Goal: Task Accomplishment & Management: Manage account settings

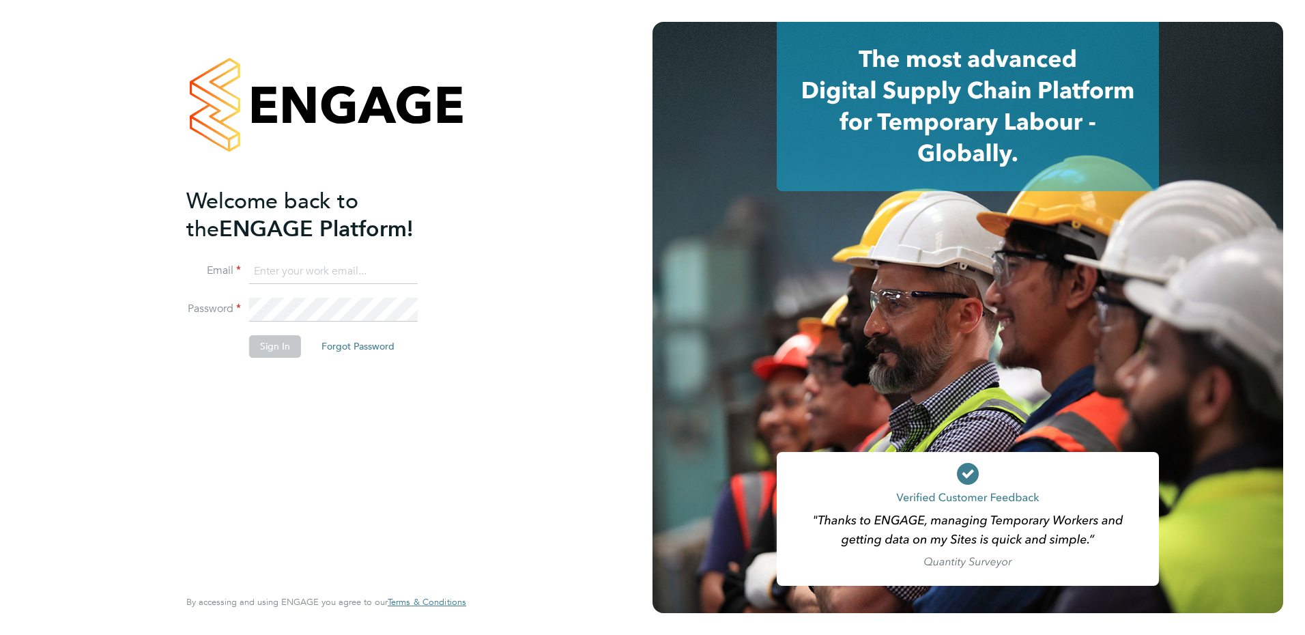
type input "fiona.matthews@ncclondon.ac.uk"
click at [277, 345] on button "Sign In" at bounding box center [275, 346] width 52 height 22
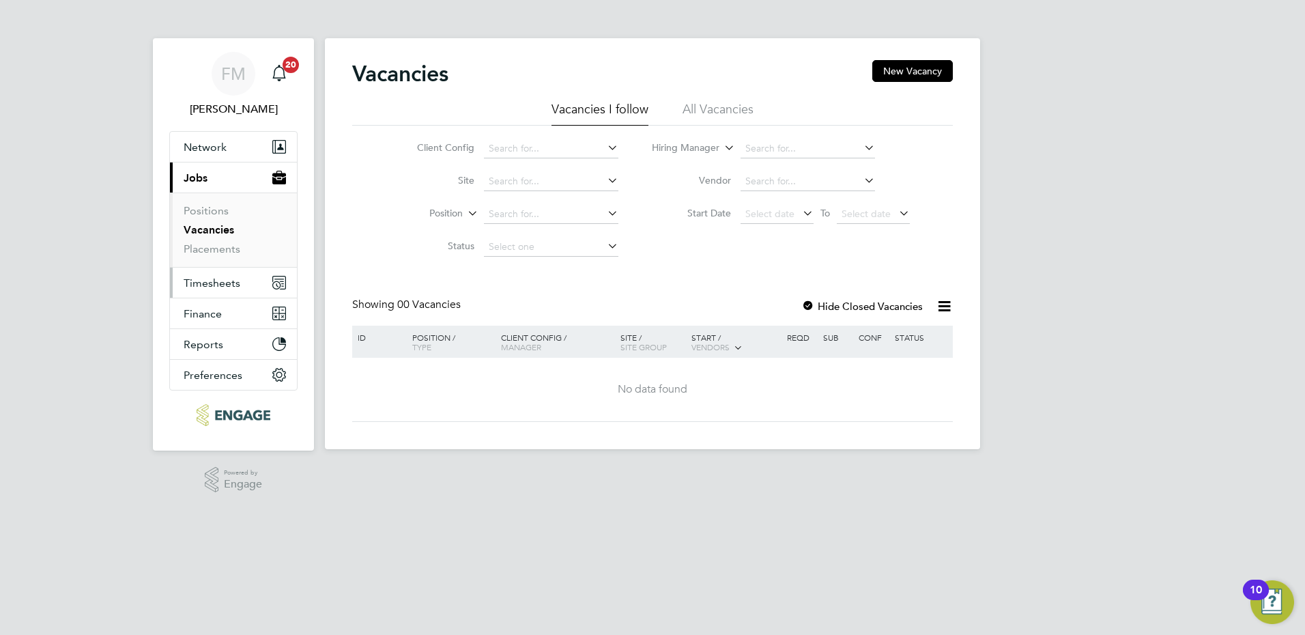
click at [214, 282] on span "Timesheets" at bounding box center [212, 282] width 57 height 13
click at [223, 289] on span "Timesheets" at bounding box center [212, 282] width 57 height 13
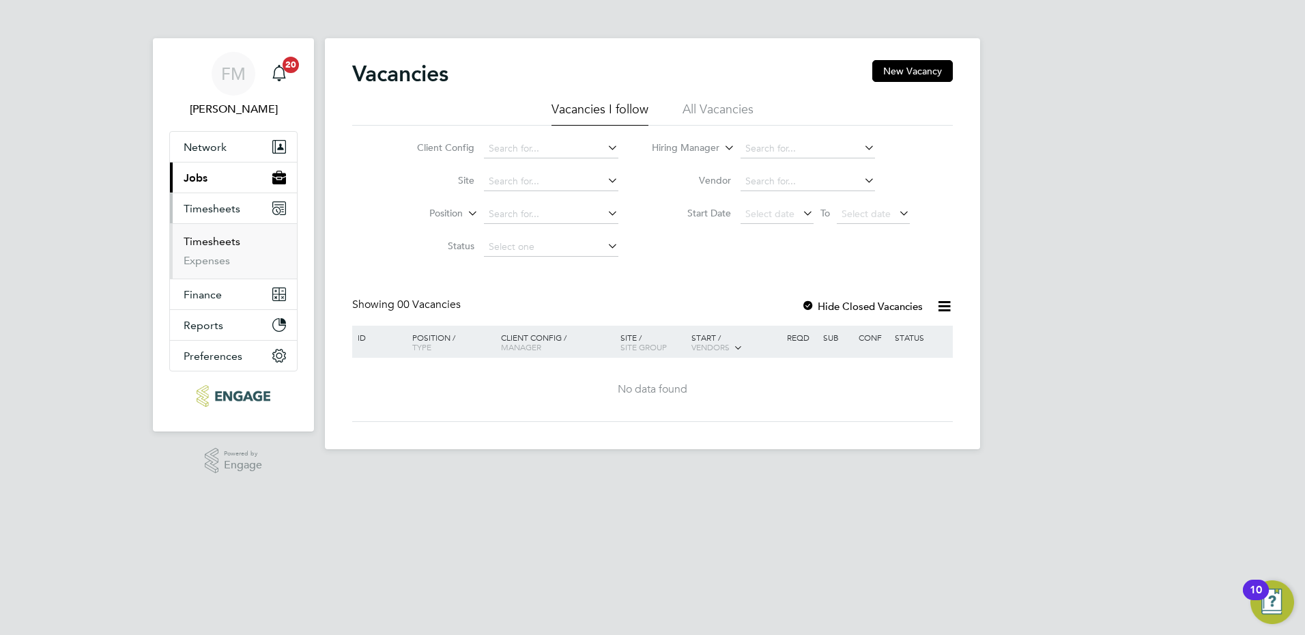
click at [224, 246] on link "Timesheets" at bounding box center [212, 241] width 57 height 13
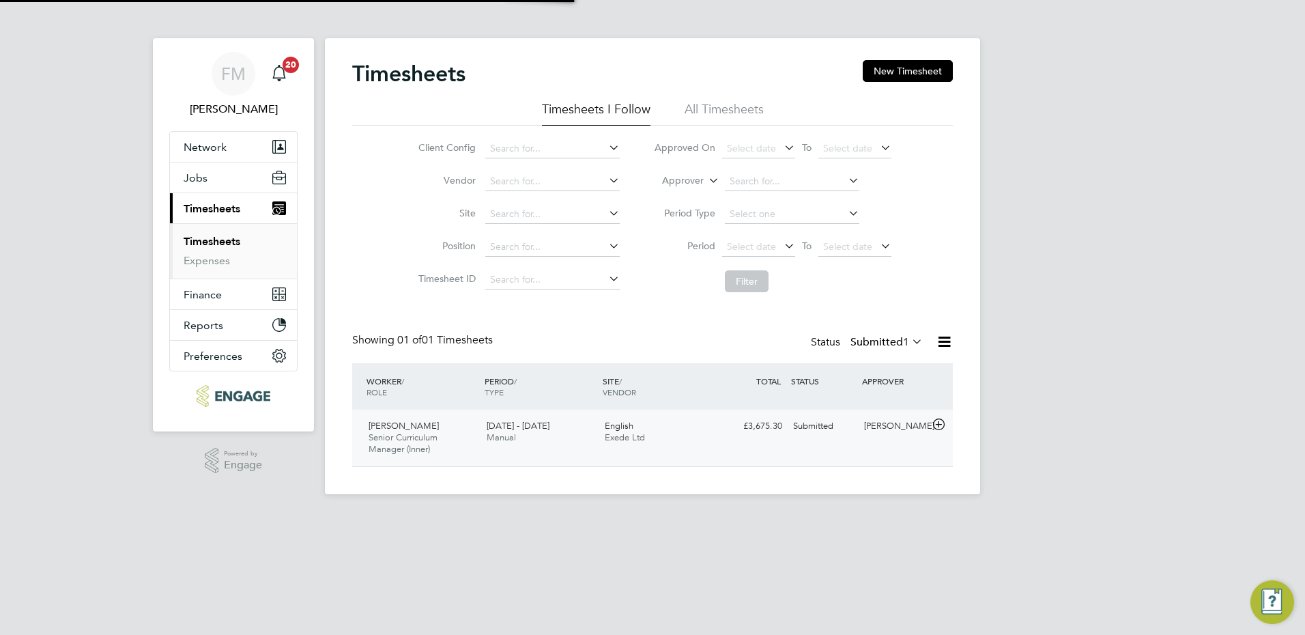
scroll to position [35, 119]
click at [933, 420] on icon at bounding box center [938, 424] width 17 height 11
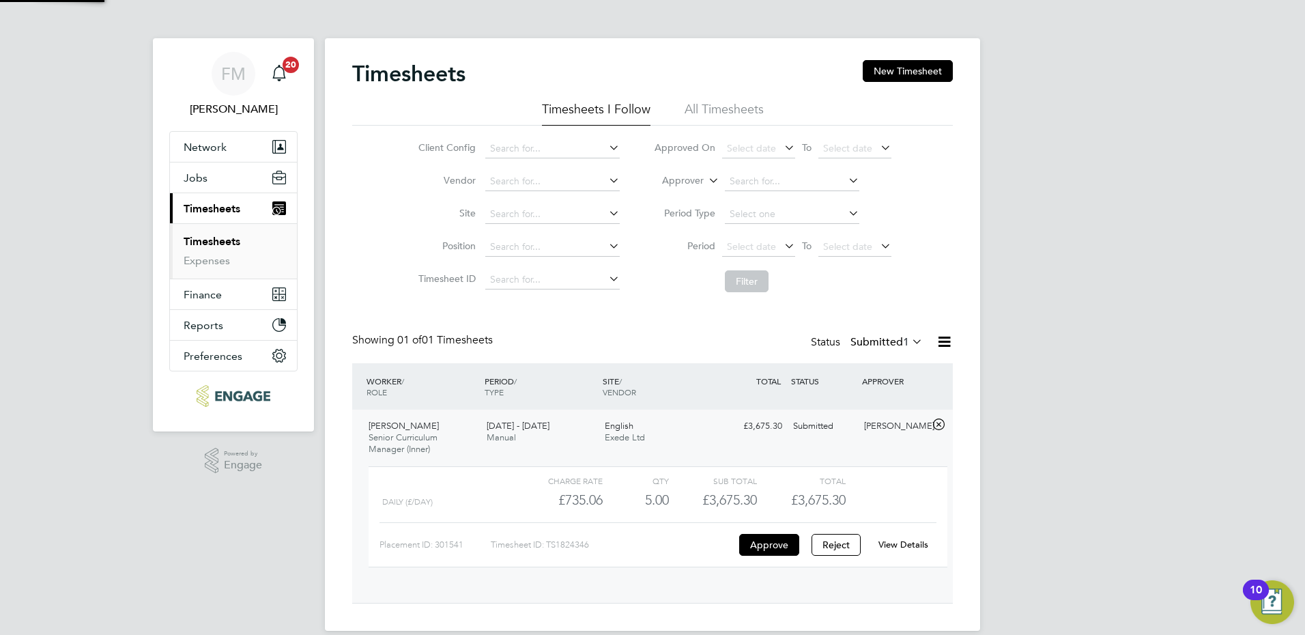
scroll to position [23, 133]
click at [766, 549] on button "Approve" at bounding box center [769, 545] width 60 height 22
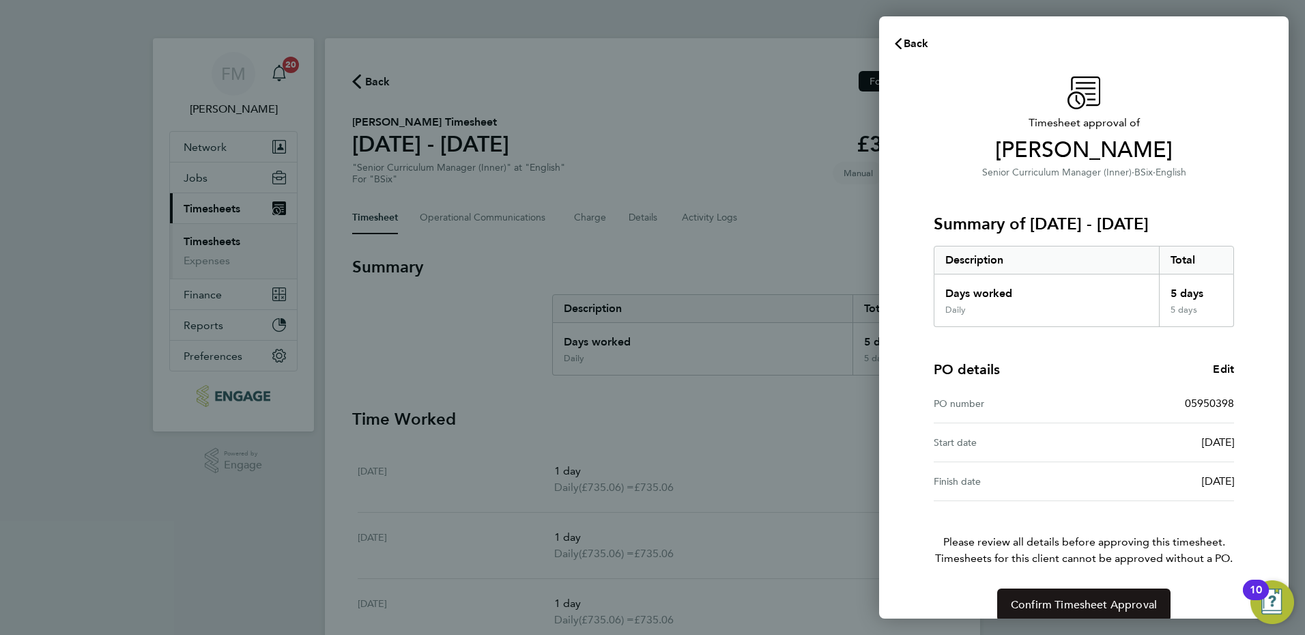
click at [1114, 603] on span "Confirm Timesheet Approval" at bounding box center [1084, 605] width 146 height 14
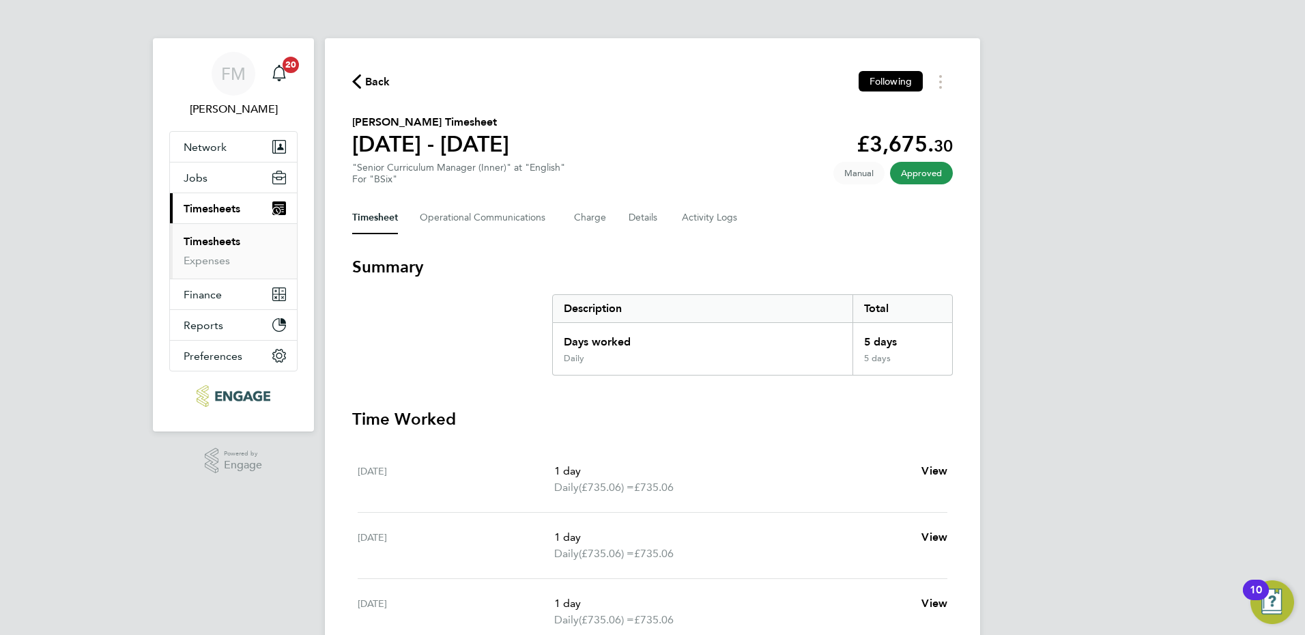
click at [358, 77] on icon "button" at bounding box center [356, 81] width 9 height 14
